Goal: Use online tool/utility: Utilize a website feature to perform a specific function

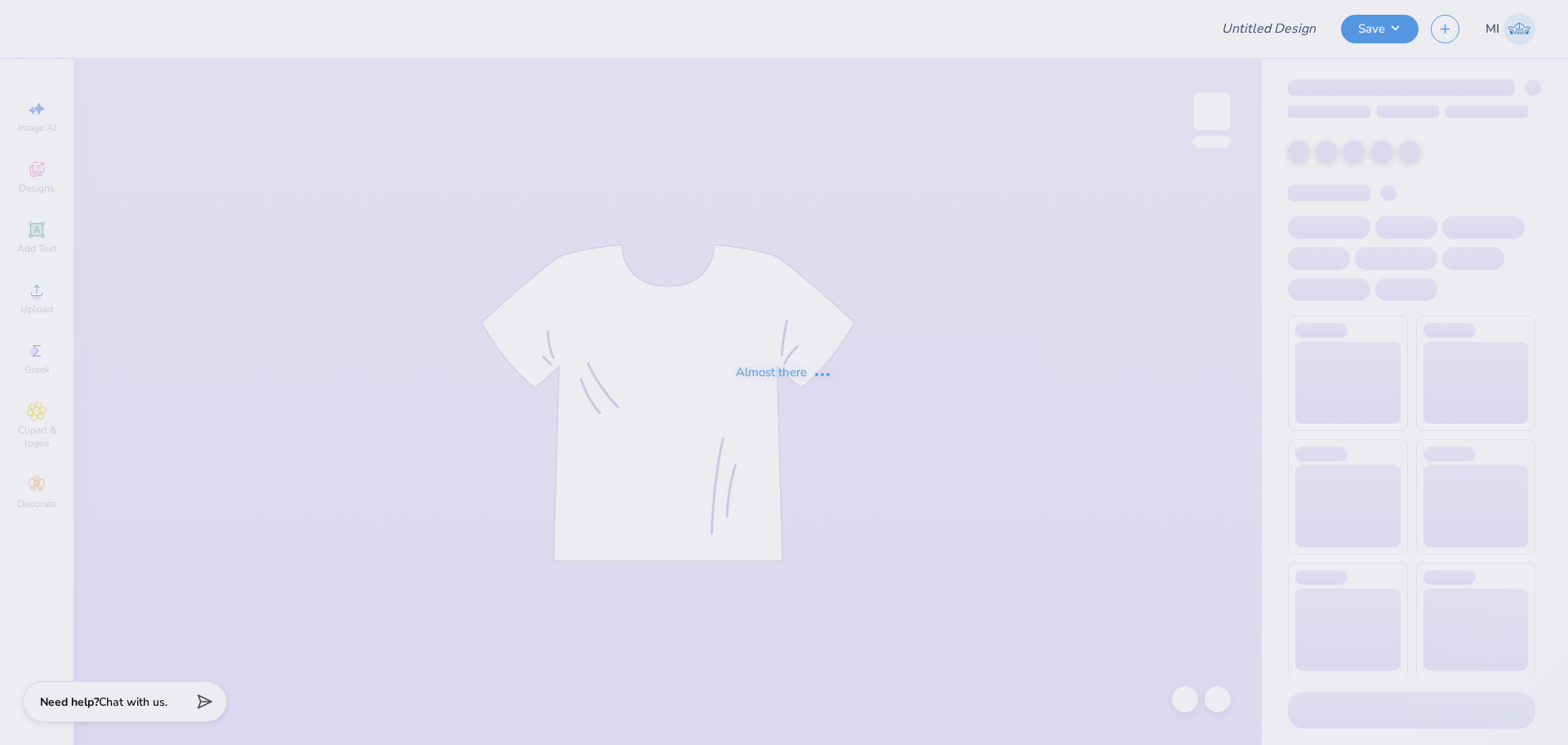
type input "homecoming 2025 2"
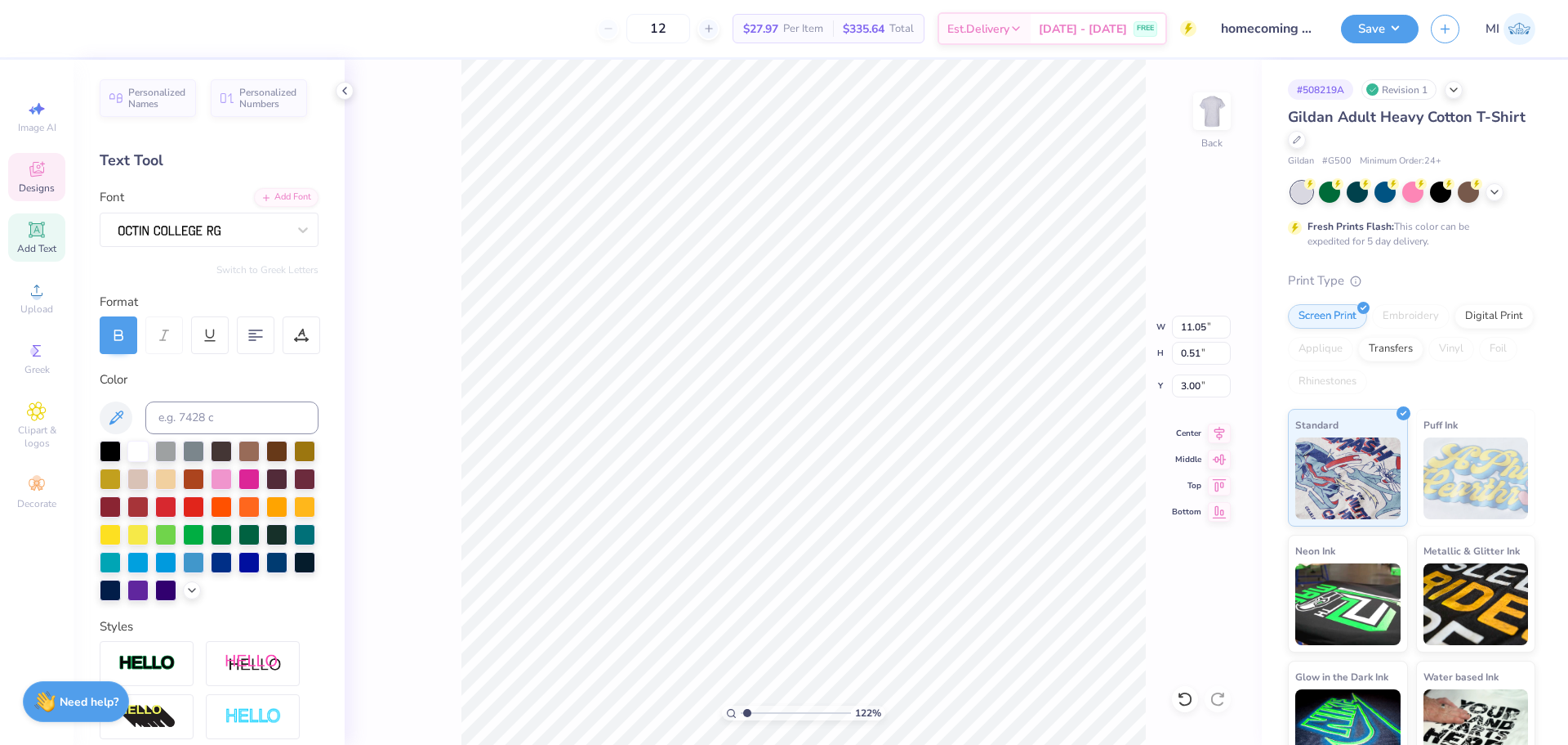
scroll to position [13, 8]
type input "1.82266588284093"
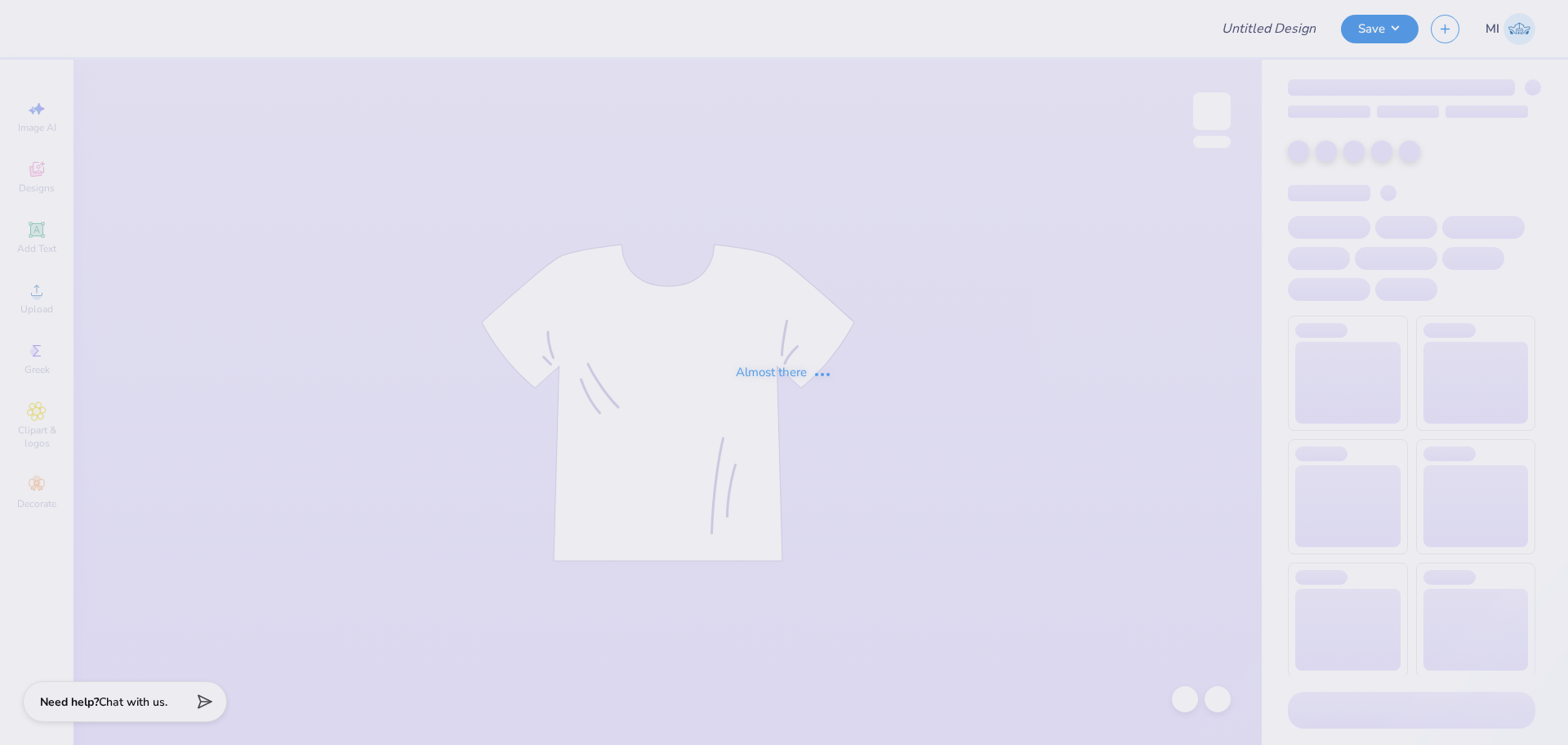
type input "hoco 4"
type input "130"
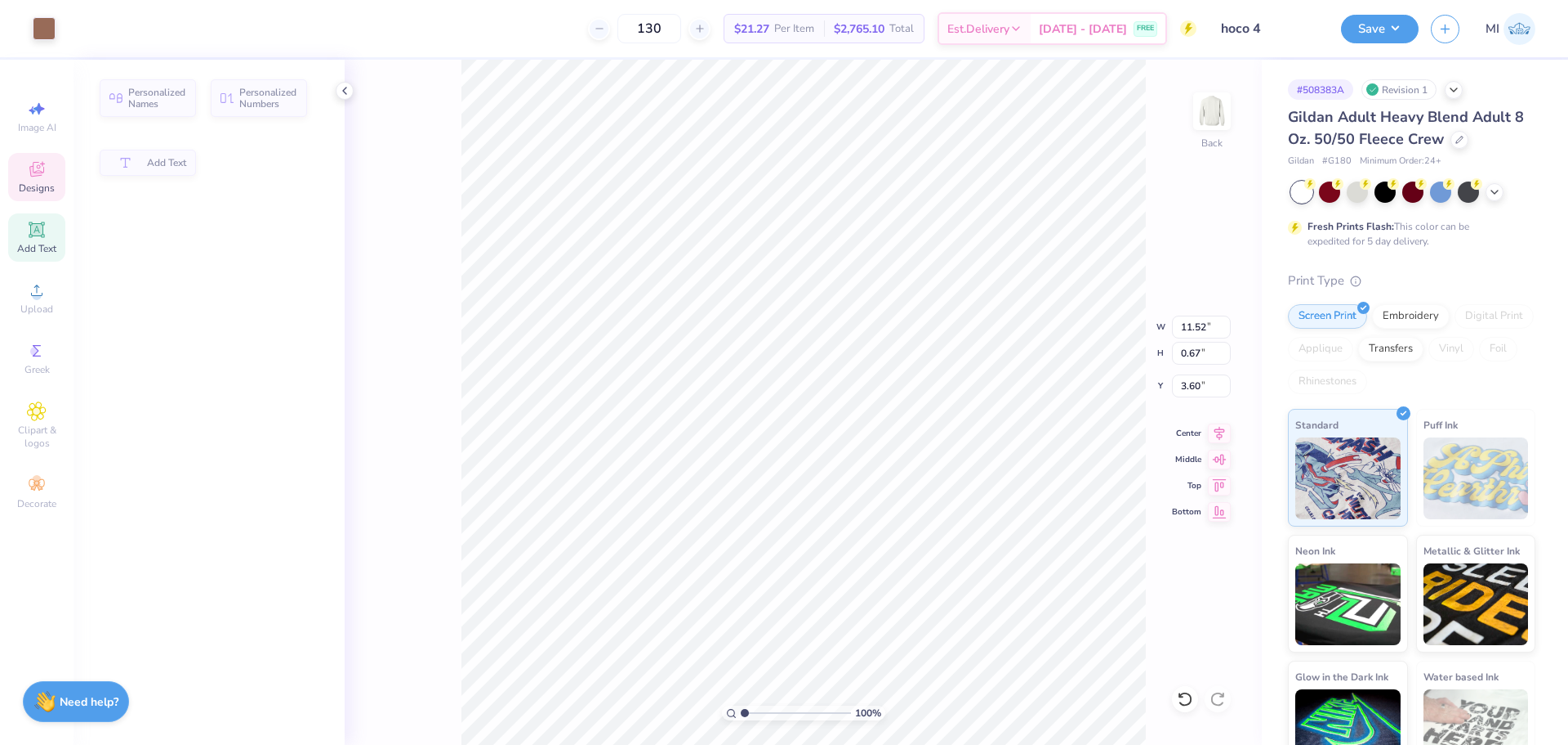
type input "0.67"
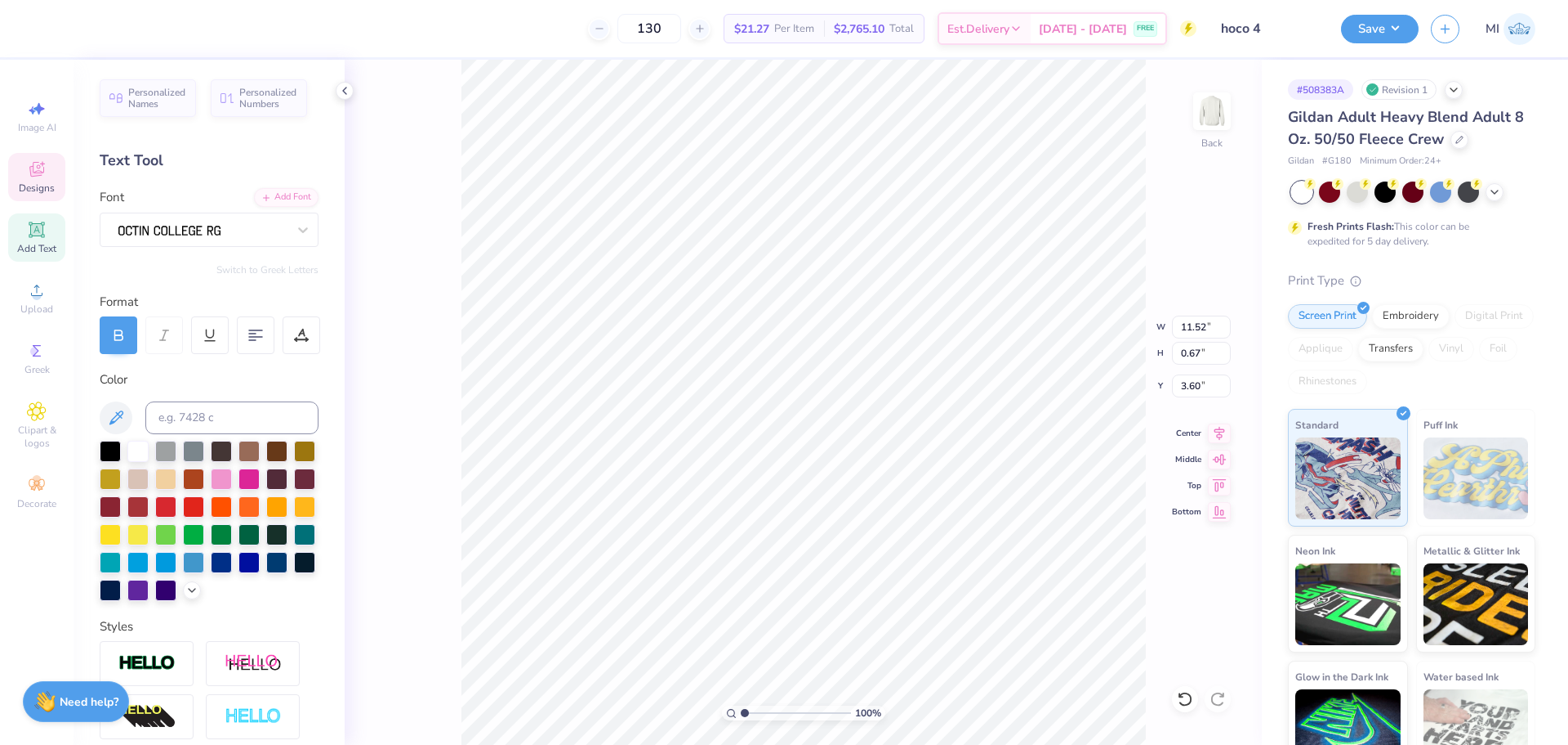
scroll to position [13, 2]
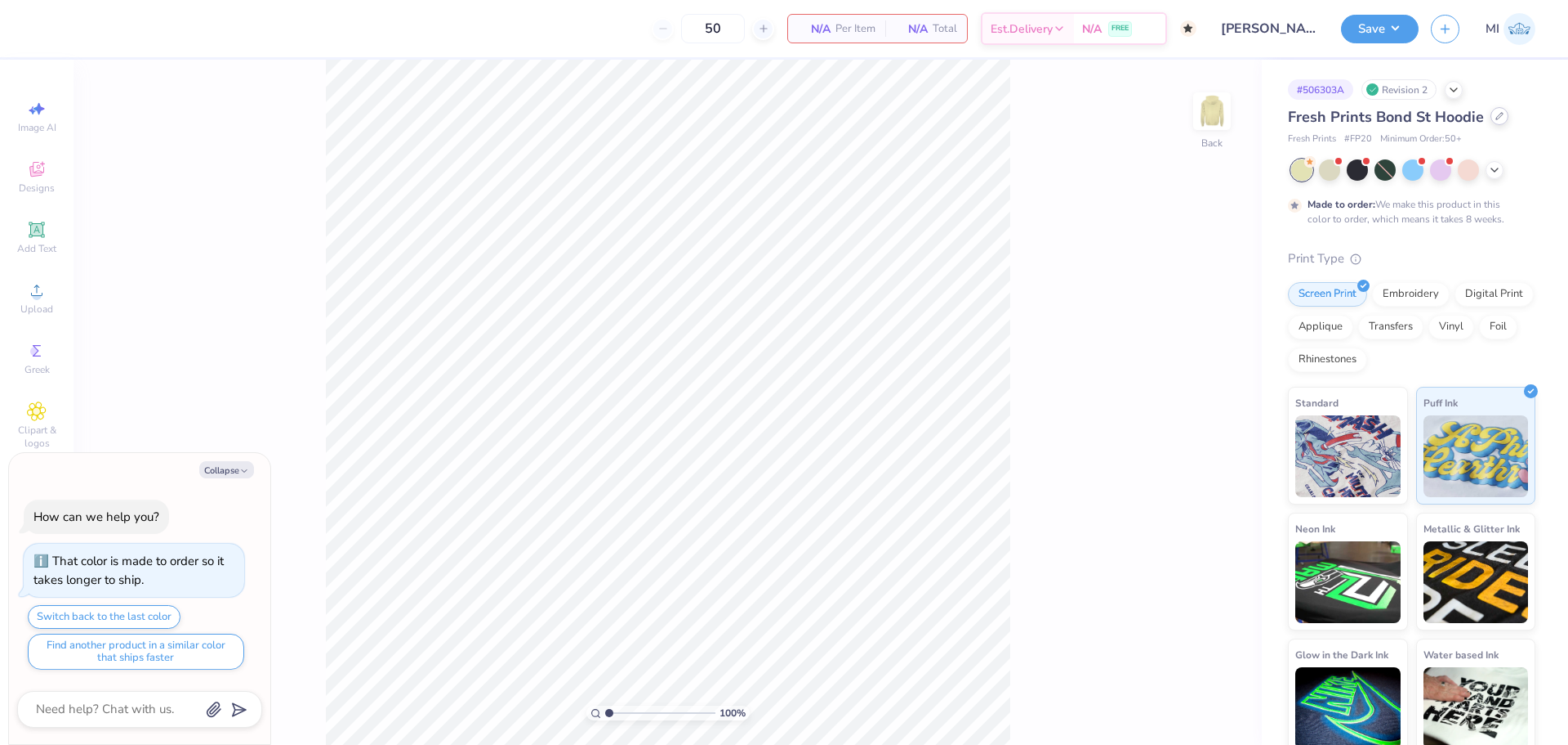
click at [1491, 122] on div at bounding box center [1500, 116] width 18 height 18
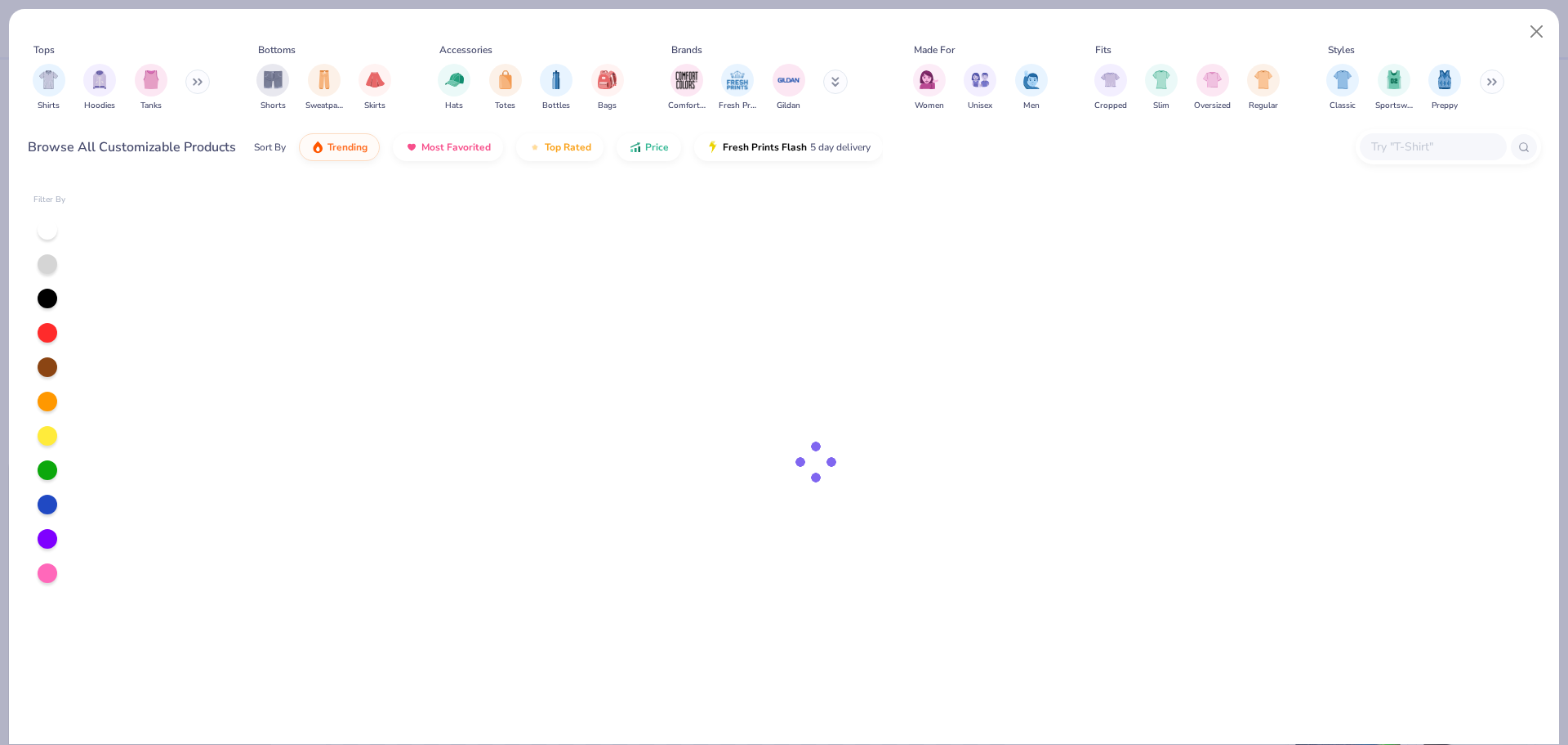
click at [1404, 140] on input "text" at bounding box center [1433, 146] width 126 height 19
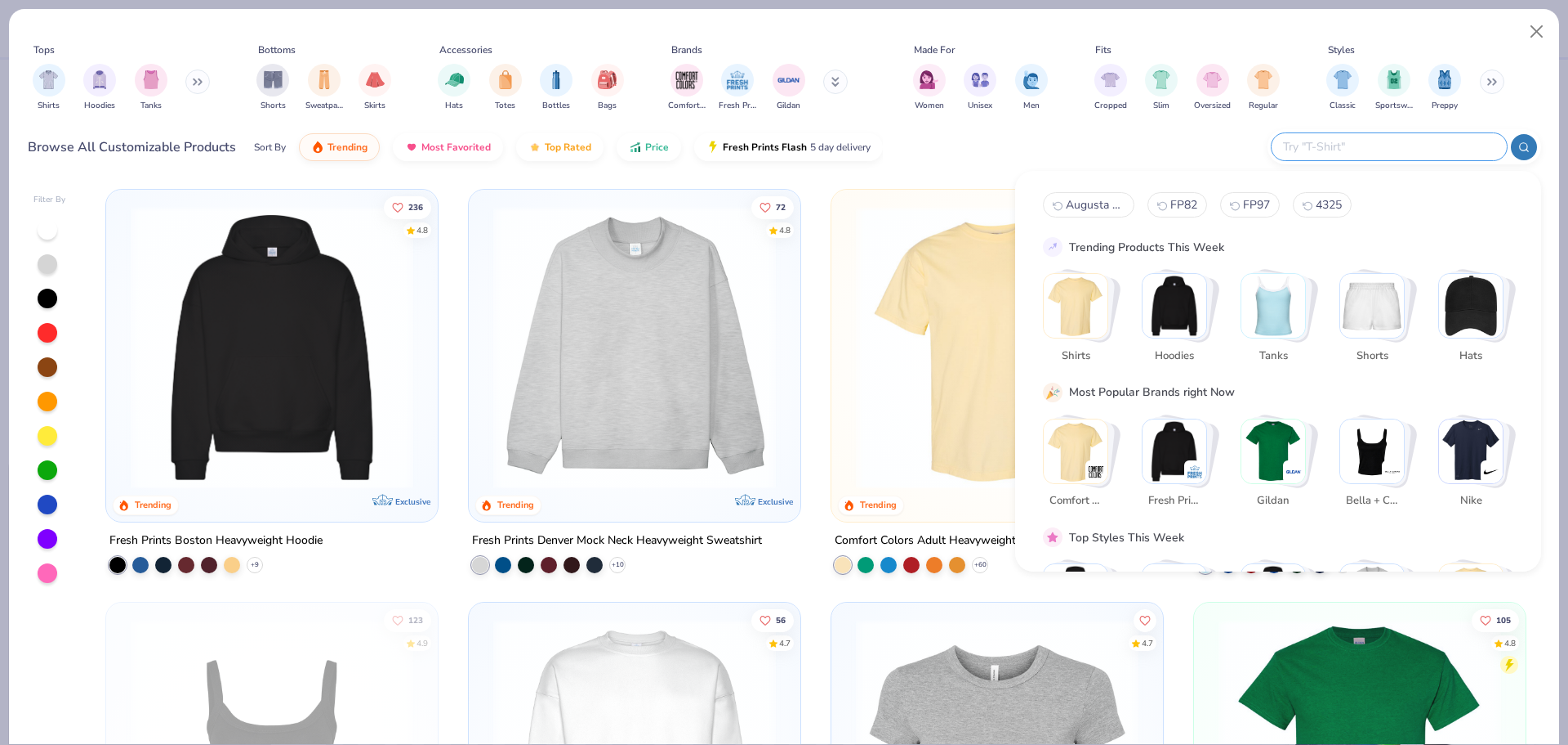
type textarea "x"
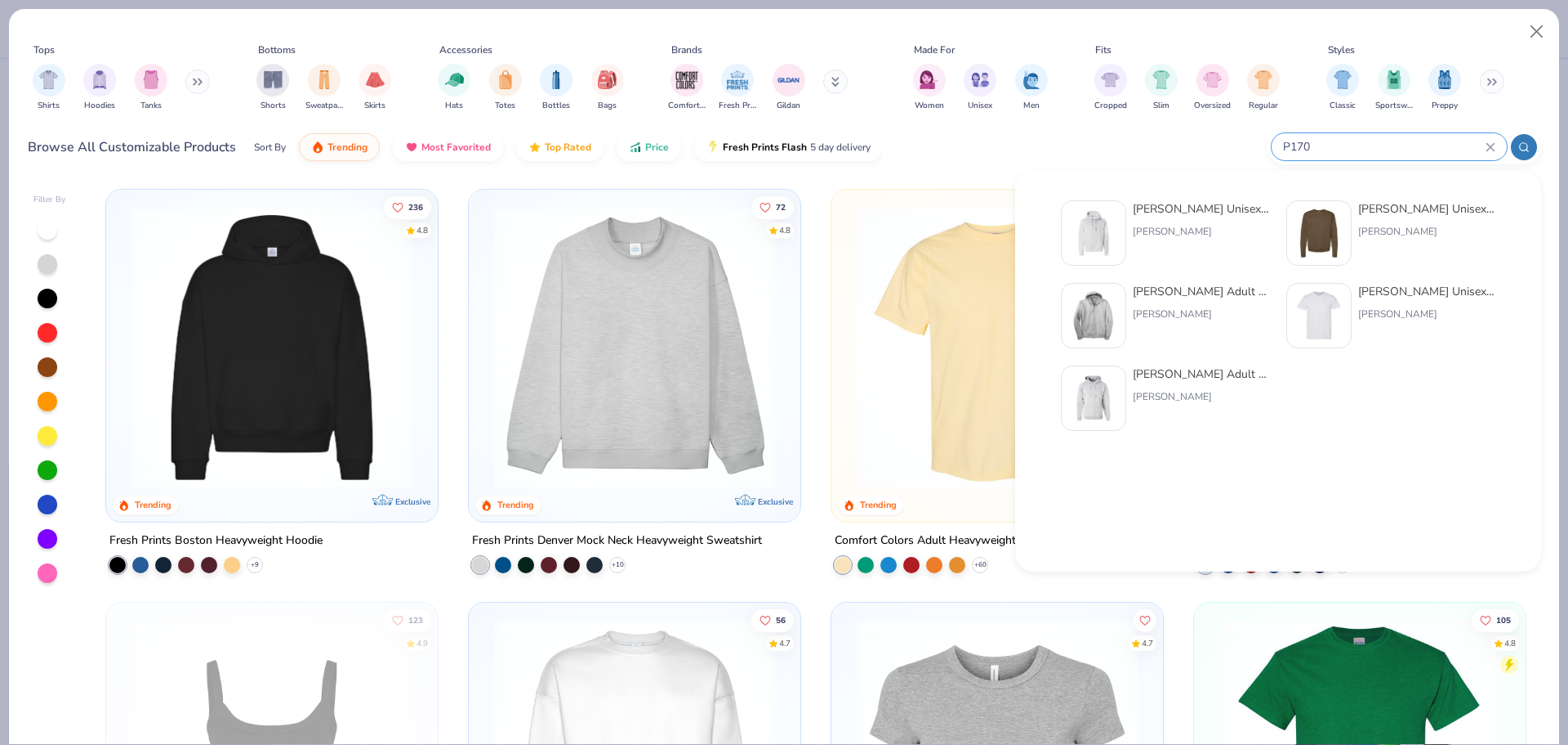
type input "P170"
click at [1094, 269] on div "[PERSON_NAME] Unisex 7.8 Oz. Ecosmart 50/50 Pullover Hooded Sweatshirt [PERSON_…" at bounding box center [1165, 240] width 209 height 82
click at [1096, 235] on img at bounding box center [1093, 233] width 50 height 50
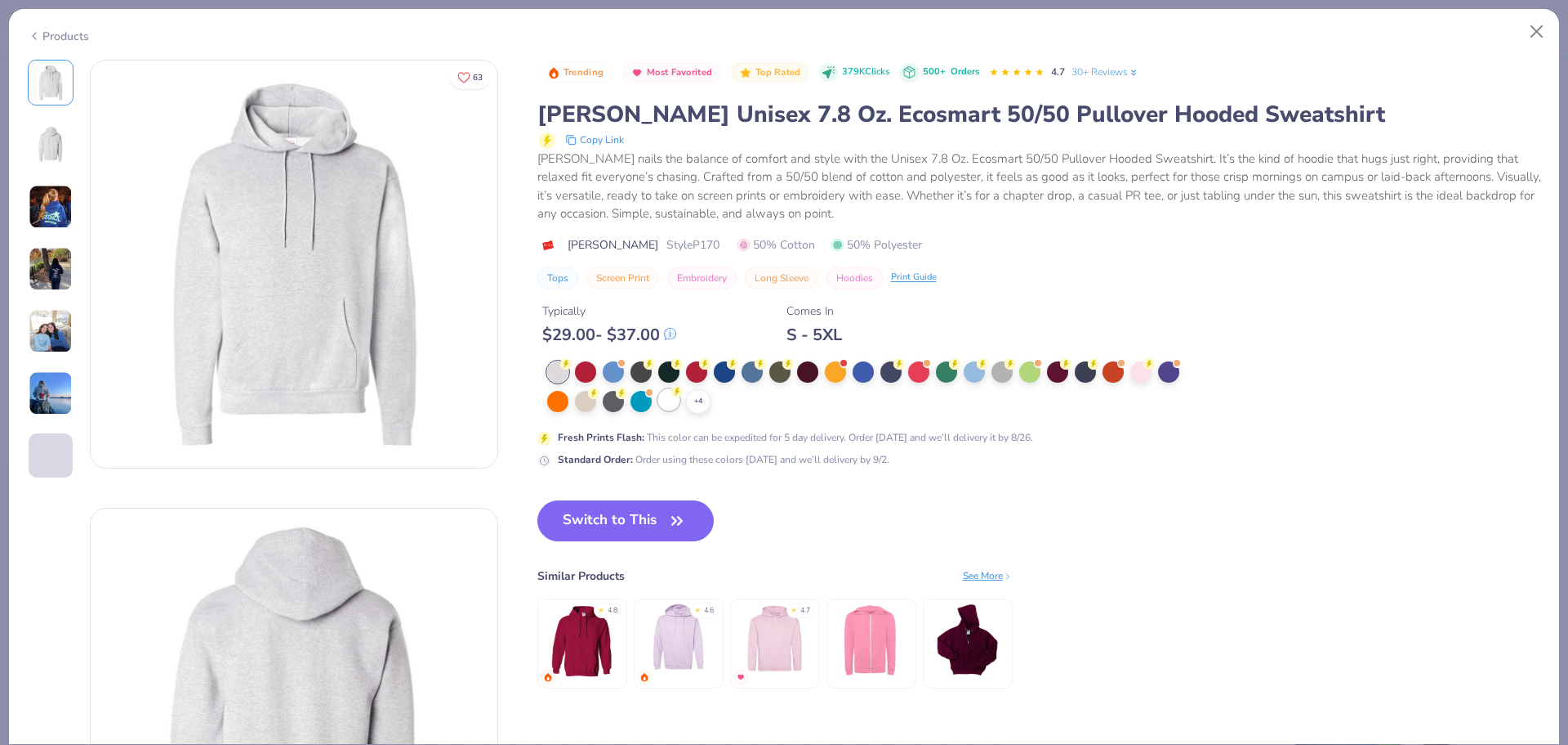
click at [672, 402] on div at bounding box center [669, 400] width 22 height 22
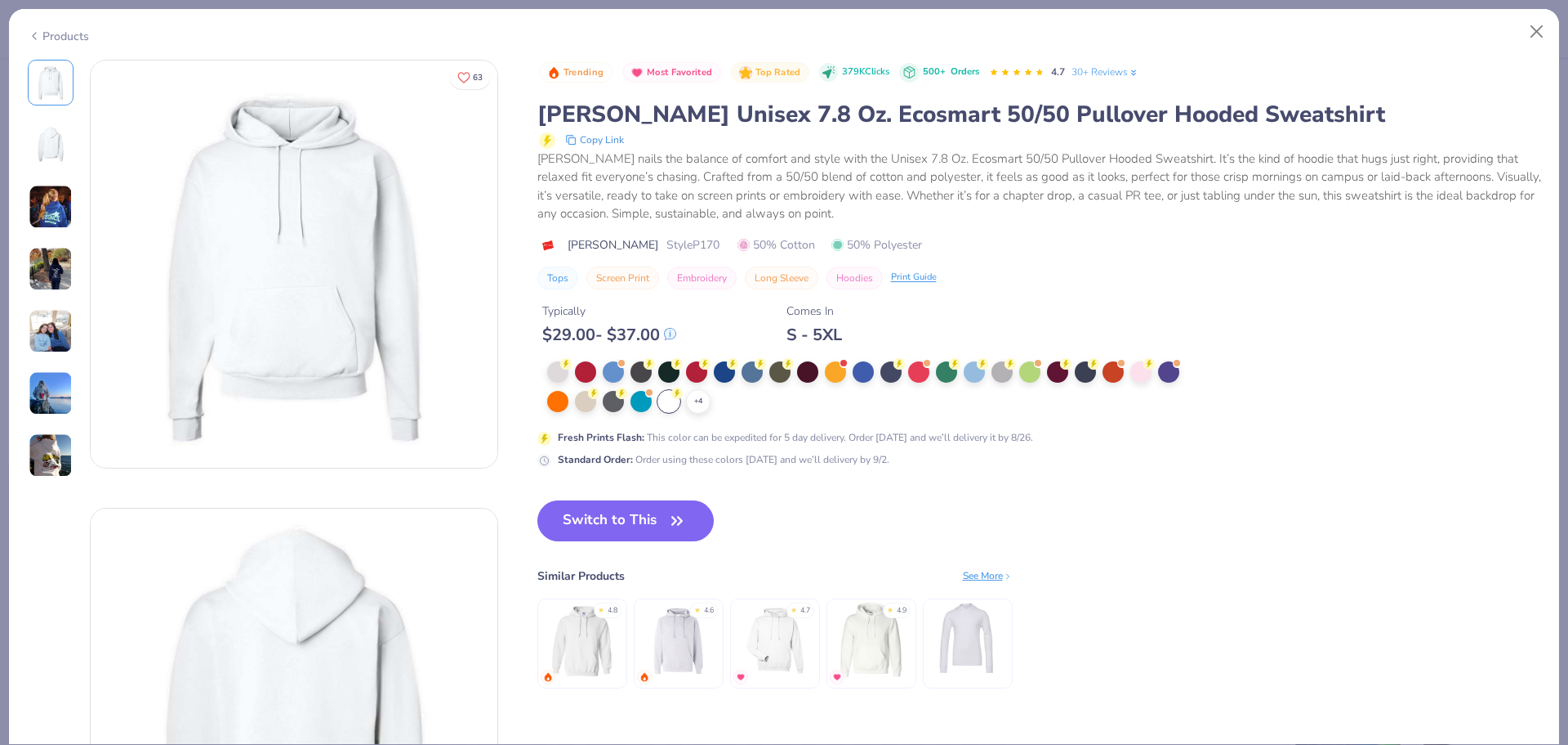
type textarea "x"
